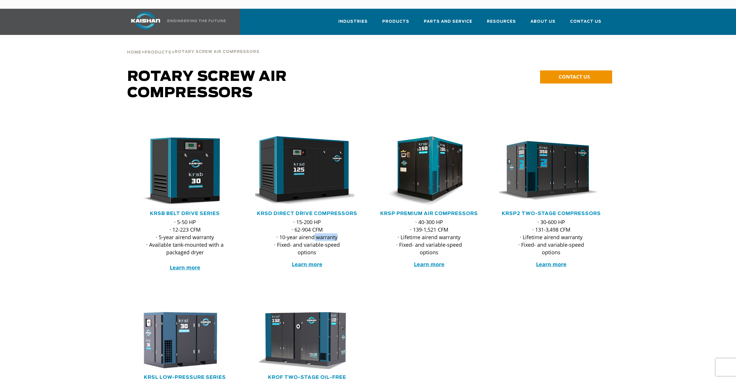
drag, startPoint x: 316, startPoint y: 228, endPoint x: 343, endPoint y: 229, distance: 27.1
click at [343, 229] on p "· 15-200 HP · 62-904 CFM · 10-year airend warranty · Fixed- and variable-speed …" at bounding box center [307, 237] width 80 height 38
click at [348, 251] on div "· 15-200 HP · 62-904 CFM · 10-year airend warranty · Fixed- and variable-speed …" at bounding box center [307, 251] width 110 height 66
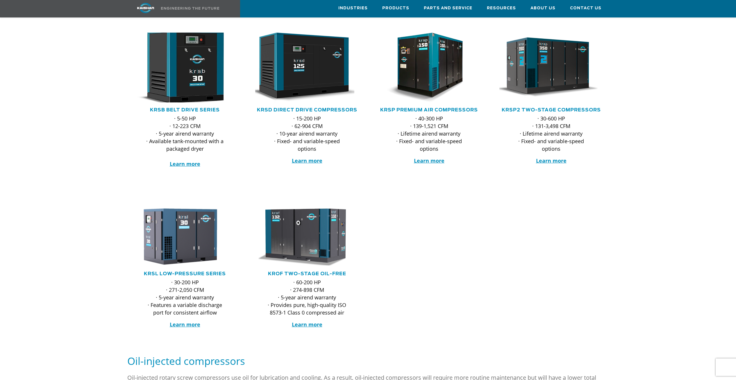
scroll to position [58, 0]
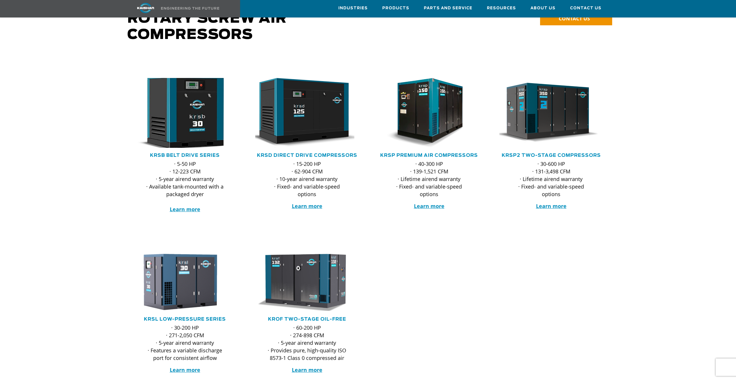
click at [184, 119] on img at bounding box center [180, 112] width 114 height 77
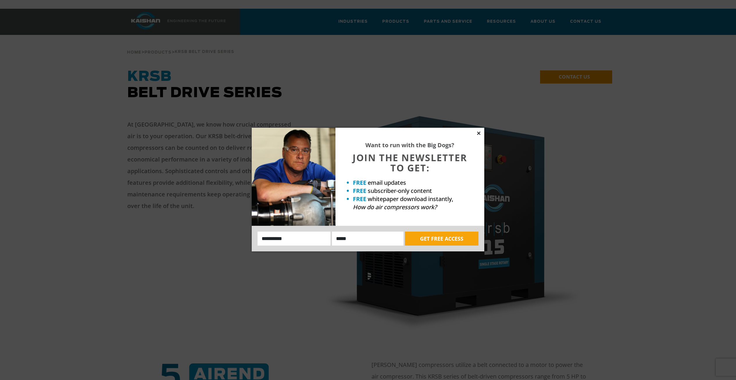
click at [479, 134] on icon at bounding box center [478, 132] width 5 height 5
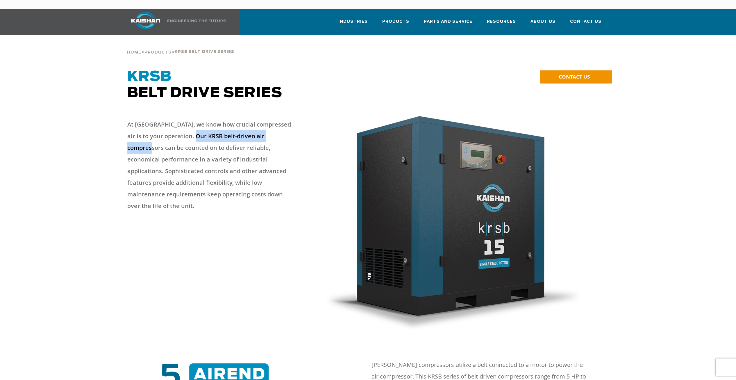
drag, startPoint x: 190, startPoint y: 127, endPoint x: 280, endPoint y: 131, distance: 90.2
click at [280, 131] on p "At [GEOGRAPHIC_DATA], we know how crucial compressed air is to your operation. …" at bounding box center [211, 165] width 169 height 93
click at [266, 144] on p "At [GEOGRAPHIC_DATA], we know how crucial compressed air is to your operation. …" at bounding box center [211, 165] width 169 height 93
drag, startPoint x: 199, startPoint y: 142, endPoint x: 277, endPoint y: 140, distance: 77.9
click at [277, 139] on p "At [GEOGRAPHIC_DATA], we know how crucial compressed air is to your operation. …" at bounding box center [211, 165] width 169 height 93
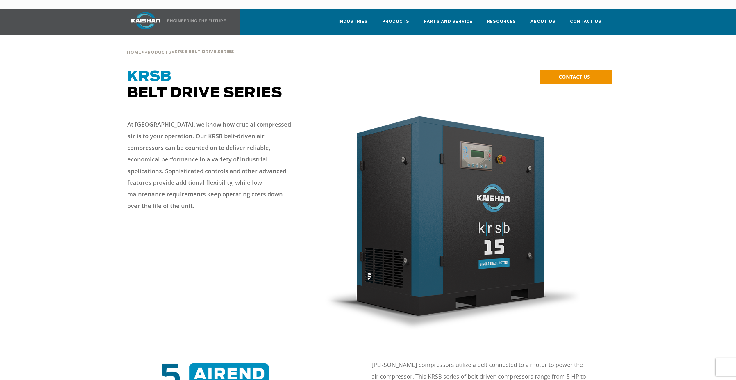
click at [268, 153] on p "At [GEOGRAPHIC_DATA], we know how crucial compressed air is to your operation. …" at bounding box center [211, 165] width 169 height 93
drag, startPoint x: 205, startPoint y: 150, endPoint x: 256, endPoint y: 157, distance: 51.5
click at [257, 154] on p "At [GEOGRAPHIC_DATA], we know how crucial compressed air is to your operation. …" at bounding box center [211, 165] width 169 height 93
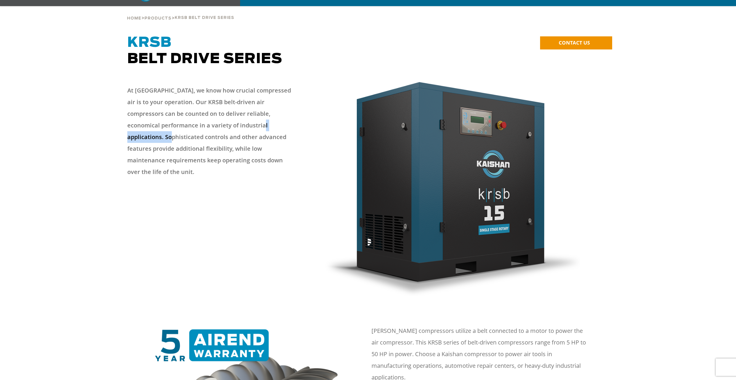
scroll to position [145, 0]
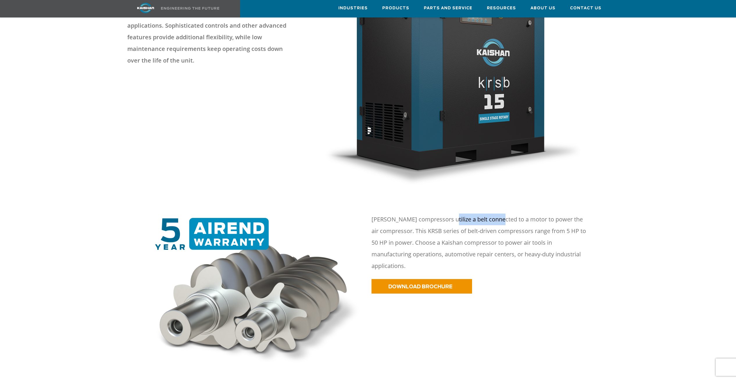
drag, startPoint x: 462, startPoint y: 211, endPoint x: 500, endPoint y: 211, distance: 38.1
click at [500, 213] on p "[PERSON_NAME] compressors utilize a belt connected to a motor to power the air …" at bounding box center [479, 242] width 217 height 58
click at [500, 225] on p "[PERSON_NAME] compressors utilize a belt connected to a motor to power the air …" at bounding box center [479, 242] width 217 height 58
drag, startPoint x: 445, startPoint y: 223, endPoint x: 493, endPoint y: 223, distance: 47.7
click at [493, 223] on p "[PERSON_NAME] compressors utilize a belt connected to a motor to power the air …" at bounding box center [479, 242] width 217 height 58
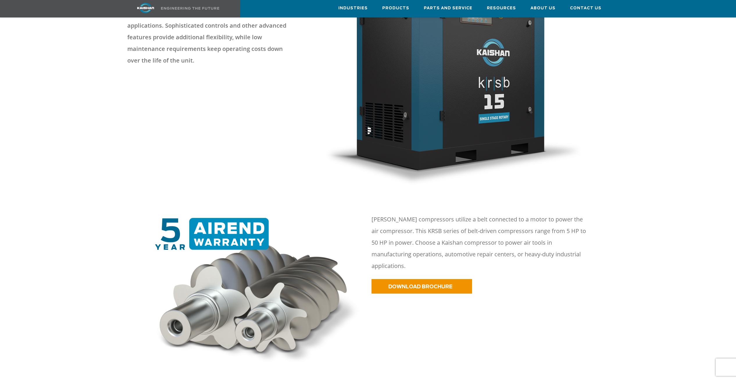
click at [487, 233] on p "[PERSON_NAME] compressors utilize a belt connected to a motor to power the air …" at bounding box center [479, 242] width 217 height 58
drag, startPoint x: 491, startPoint y: 237, endPoint x: 572, endPoint y: 237, distance: 81.1
click at [572, 237] on p "[PERSON_NAME] compressors utilize a belt connected to a motor to power the air …" at bounding box center [479, 242] width 217 height 58
click at [561, 248] on p "[PERSON_NAME] compressors utilize a belt connected to a motor to power the air …" at bounding box center [479, 242] width 217 height 58
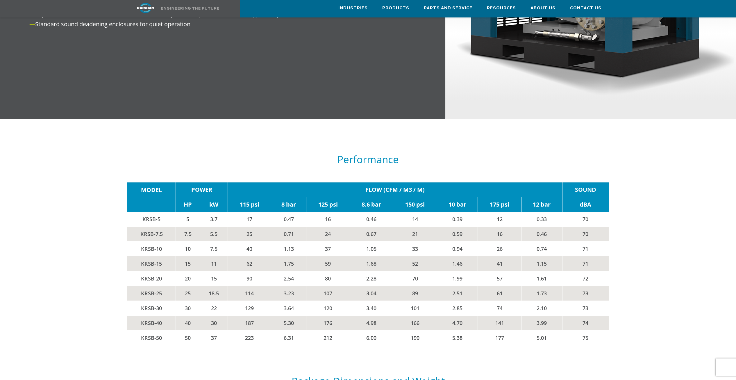
scroll to position [930, 0]
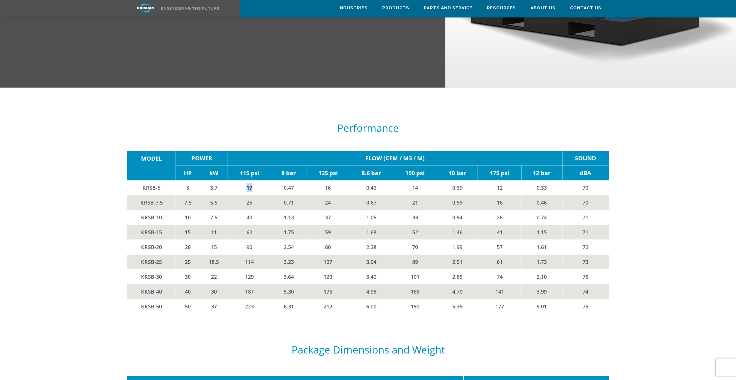
drag, startPoint x: 243, startPoint y: 176, endPoint x: 262, endPoint y: 177, distance: 19.8
click at [262, 180] on td "17" at bounding box center [250, 187] width 44 height 15
click at [266, 180] on td "17" at bounding box center [250, 187] width 44 height 15
drag, startPoint x: 300, startPoint y: 175, endPoint x: 335, endPoint y: 175, distance: 34.9
click at [335, 180] on tr "KRSB-5 5 3.7 17 0.47 16 0.46 14 0.39 12 0.33 70" at bounding box center [367, 187] width 481 height 15
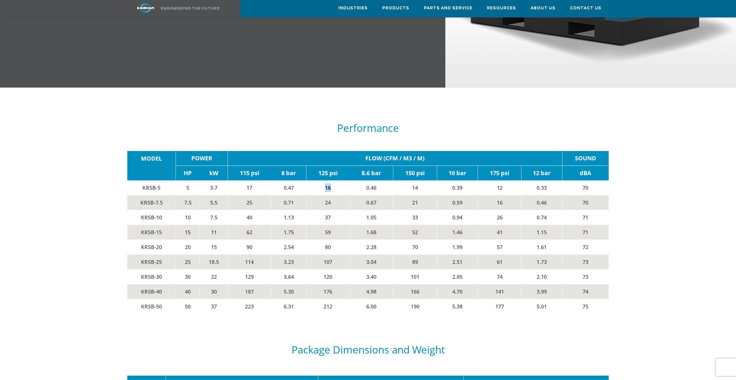
click at [330, 181] on td "16" at bounding box center [328, 187] width 44 height 15
drag, startPoint x: 194, startPoint y: 181, endPoint x: 307, endPoint y: 178, distance: 113.1
click at [307, 180] on tr "KRSB-5 5 3.7 17 0.47 16 0.46 14 0.39 12 0.33 70" at bounding box center [367, 187] width 481 height 15
click at [289, 184] on td "0.47" at bounding box center [288, 187] width 35 height 15
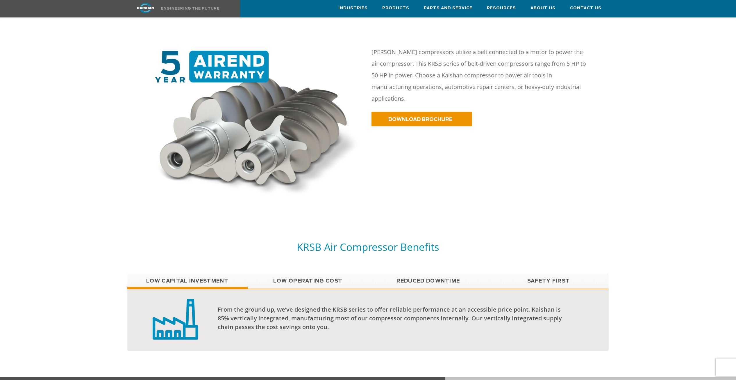
scroll to position [291, 0]
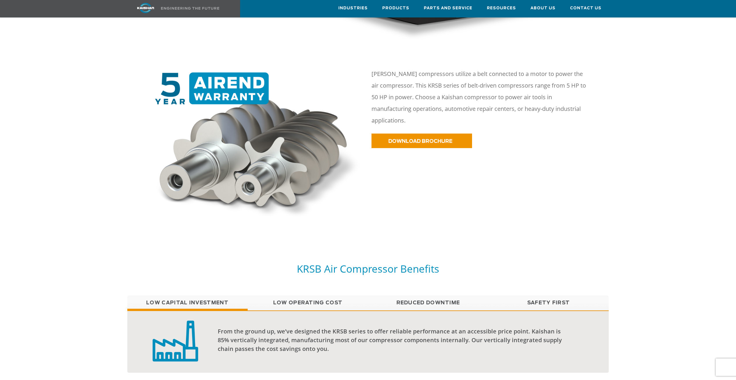
click at [332, 295] on link "Low Operating Cost" at bounding box center [308, 302] width 120 height 15
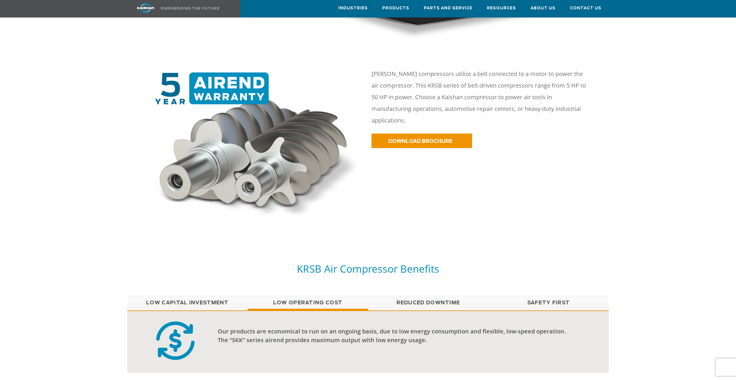
click at [405, 295] on link "Reduced Downtime" at bounding box center [428, 302] width 120 height 15
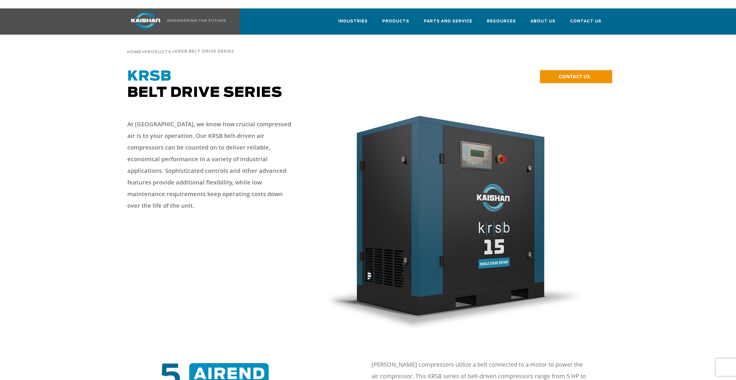
scroll to position [0, 0]
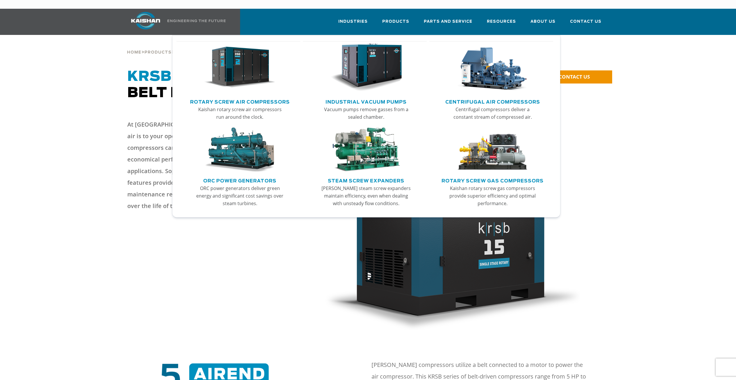
click at [271, 97] on link "Rotary Screw Air Compressors" at bounding box center [240, 101] width 100 height 9
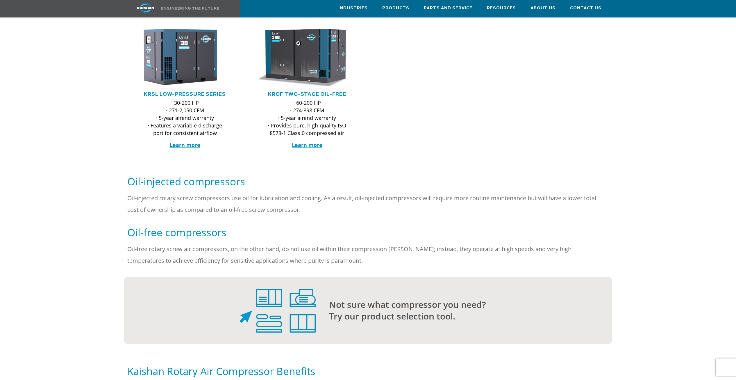
scroll to position [291, 0]
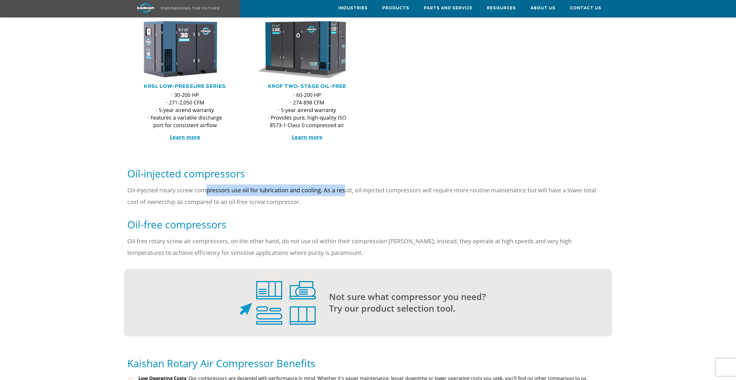
drag, startPoint x: 229, startPoint y: 181, endPoint x: 345, endPoint y: 186, distance: 116.4
click at [345, 186] on p "Oil-injected rotary screw compressors use oil for lubrication and cooling. As a…" at bounding box center [367, 195] width 481 height 23
click at [342, 195] on p "Oil-injected rotary screw compressors use oil for lubrication and cooling. As a…" at bounding box center [367, 195] width 481 height 23
drag, startPoint x: 358, startPoint y: 176, endPoint x: 472, endPoint y: 176, distance: 114.2
click at [472, 184] on p "Oil-injected rotary screw compressors use oil for lubrication and cooling. As a…" at bounding box center [367, 195] width 481 height 23
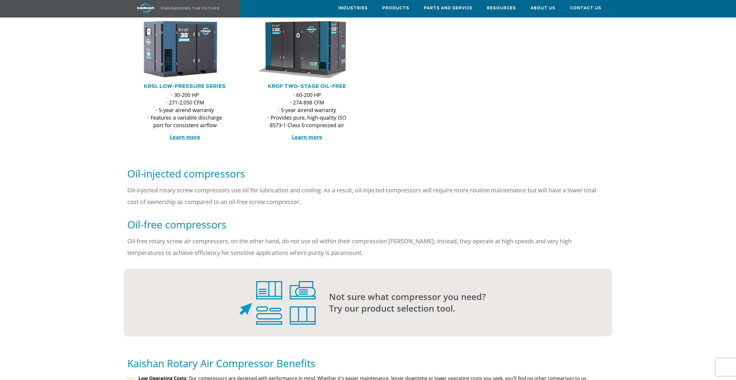
click at [349, 191] on p "Oil-injected rotary screw compressors use oil for lubrication and cooling. As a…" at bounding box center [367, 195] width 481 height 23
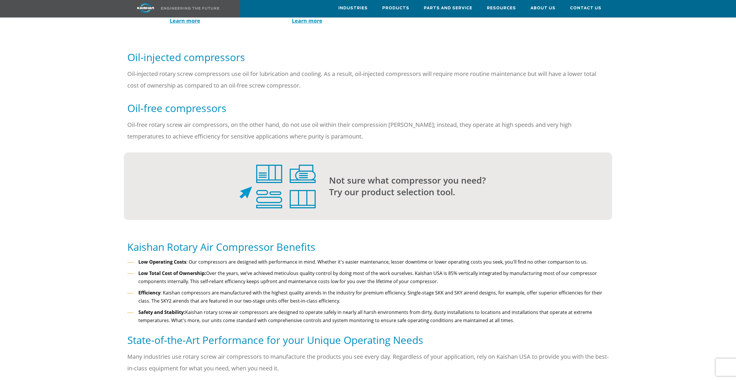
scroll to position [465, 0]
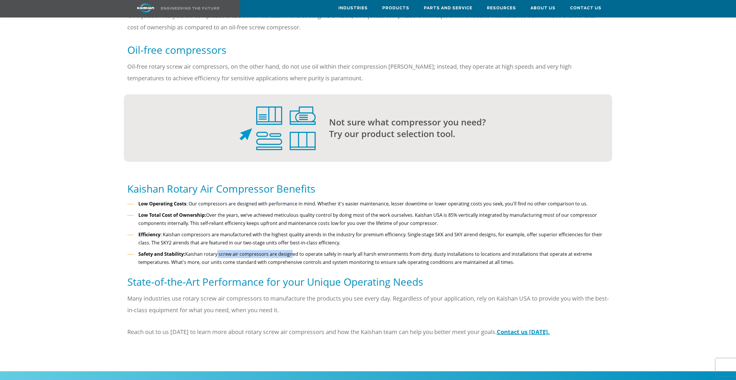
drag, startPoint x: 232, startPoint y: 245, endPoint x: 288, endPoint y: 240, distance: 56.6
click at [288, 250] on li "Safety and Stability: Kaishan rotary screw air compressors are designed to oper…" at bounding box center [367, 258] width 481 height 17
click at [291, 251] on li "Safety and Stability: Kaishan rotary screw air compressors are designed to oper…" at bounding box center [367, 258] width 481 height 17
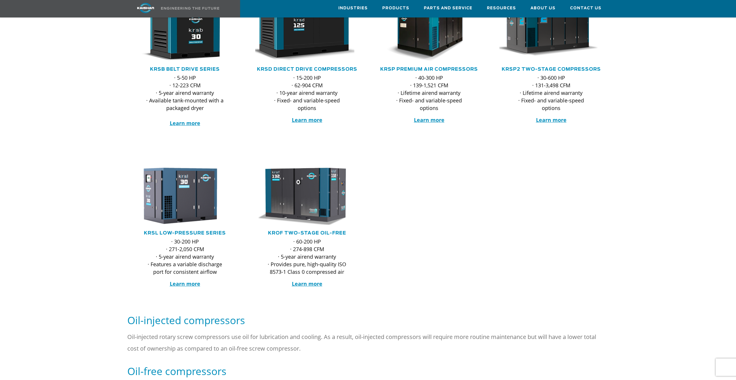
scroll to position [58, 0]
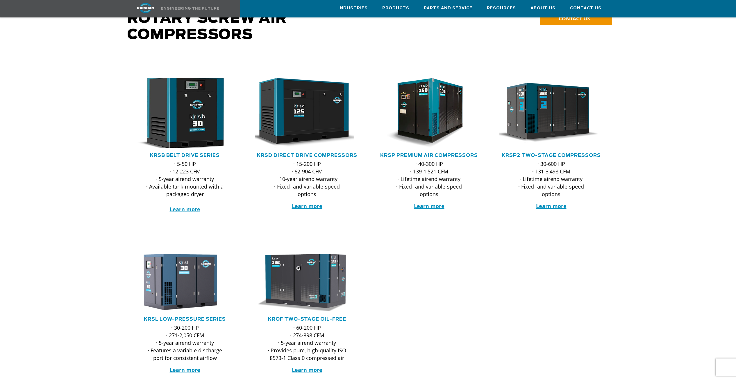
click at [201, 123] on img at bounding box center [180, 112] width 114 height 77
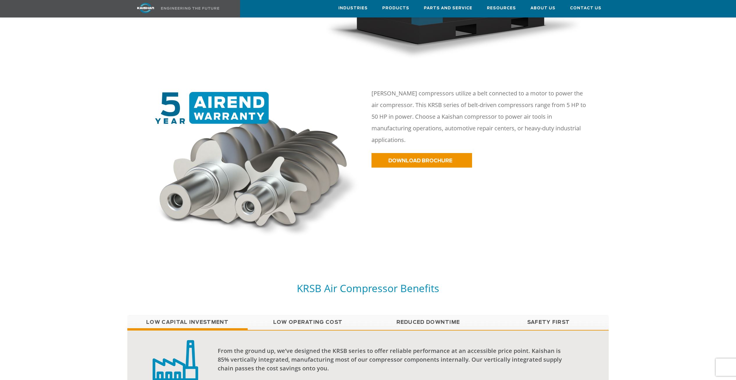
scroll to position [407, 0]
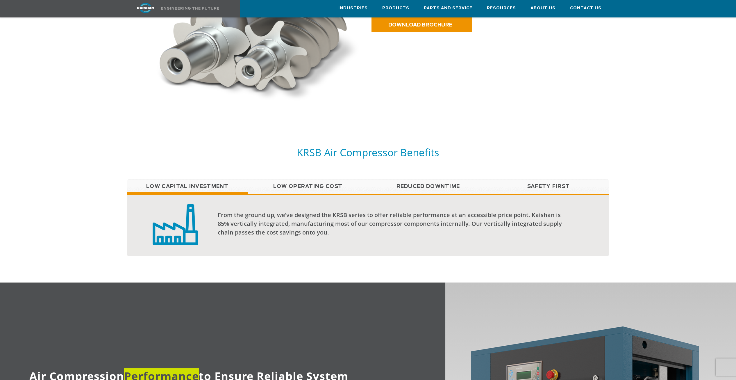
click at [336, 183] on link "Low Operating Cost" at bounding box center [308, 186] width 120 height 15
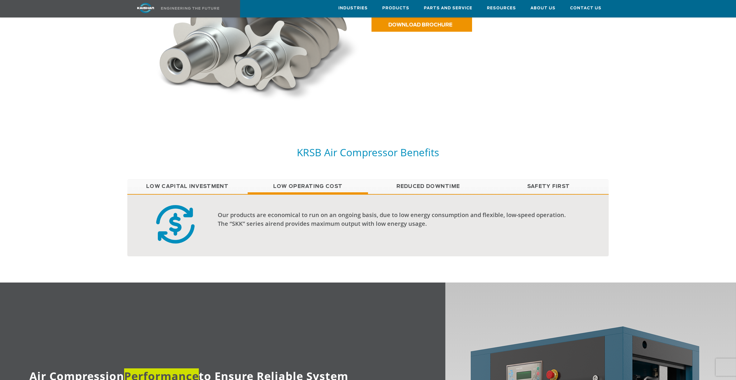
click at [444, 179] on link "Reduced Downtime" at bounding box center [428, 186] width 120 height 15
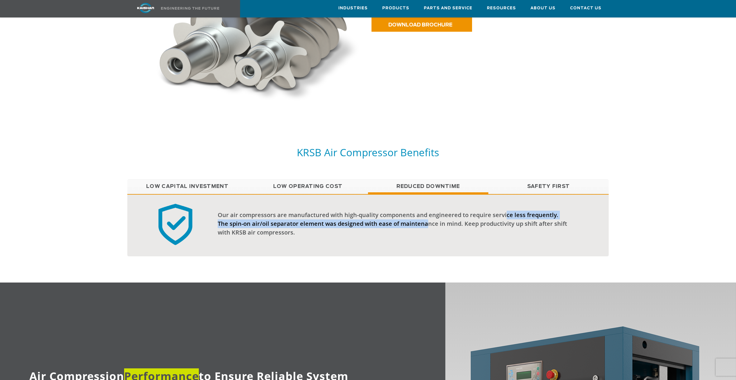
drag, startPoint x: 409, startPoint y: 216, endPoint x: 500, endPoint y: 207, distance: 92.0
click at [500, 210] on div "Our air compressors are manufactured with high-quality components and engineere…" at bounding box center [394, 223] width 352 height 26
click at [499, 215] on div "Our air compressors are manufactured with high-quality components and engineere…" at bounding box center [394, 223] width 352 height 26
click at [549, 179] on link "Safety First" at bounding box center [548, 186] width 120 height 15
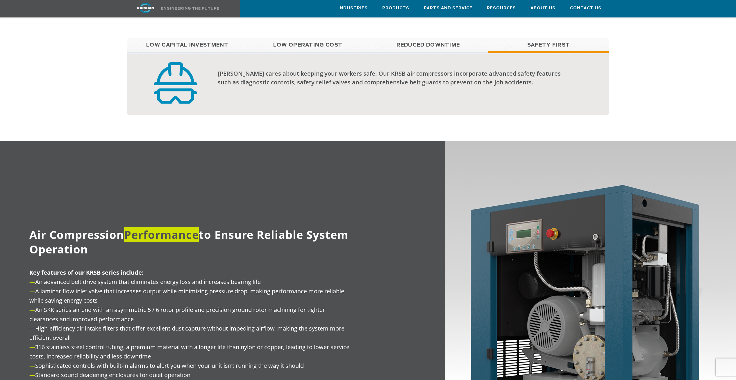
scroll to position [581, 0]
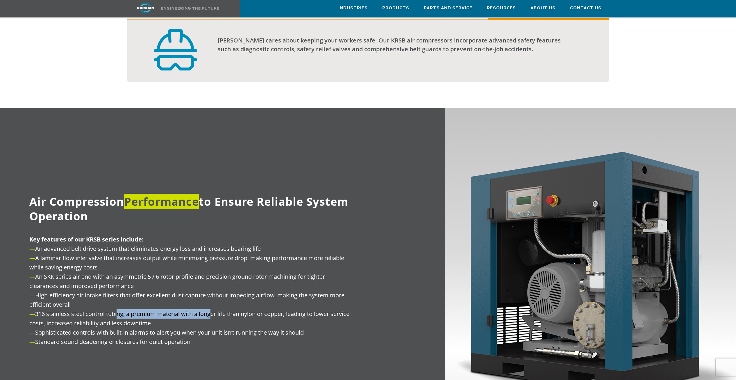
drag, startPoint x: 120, startPoint y: 303, endPoint x: 210, endPoint y: 305, distance: 89.5
click at [210, 302] on p "Key features of our KRSB series include: — An advanced belt drive system that e…" at bounding box center [191, 291] width 324 height 112
click at [207, 315] on p "Key features of our KRSB series include: — An advanced belt drive system that e…" at bounding box center [191, 291] width 324 height 112
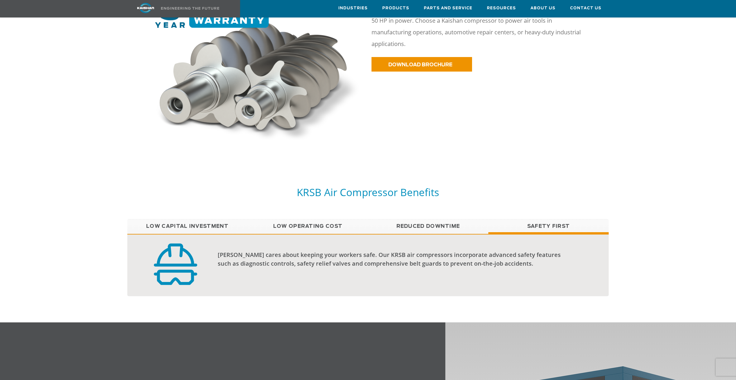
scroll to position [320, 0]
